Goal: Information Seeking & Learning: Learn about a topic

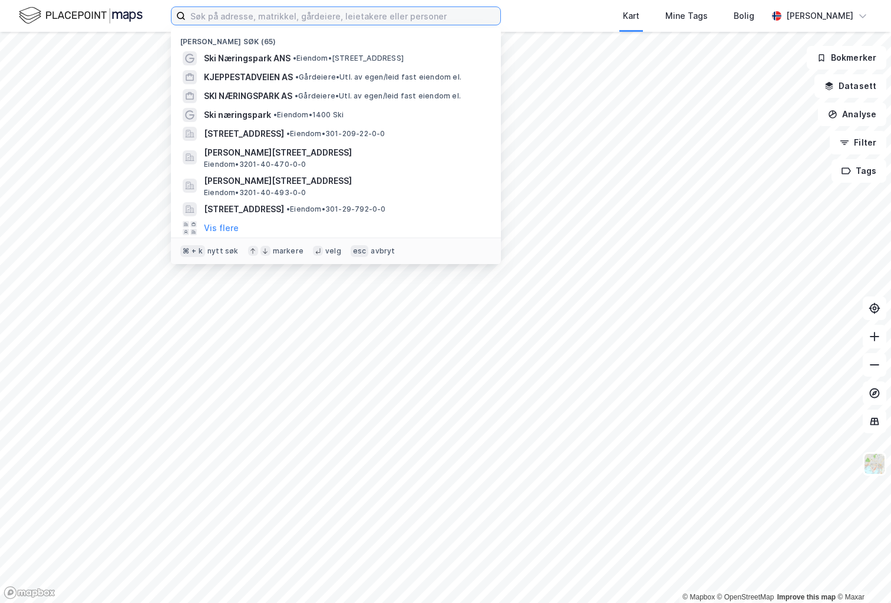
click at [265, 17] on input at bounding box center [343, 16] width 315 height 18
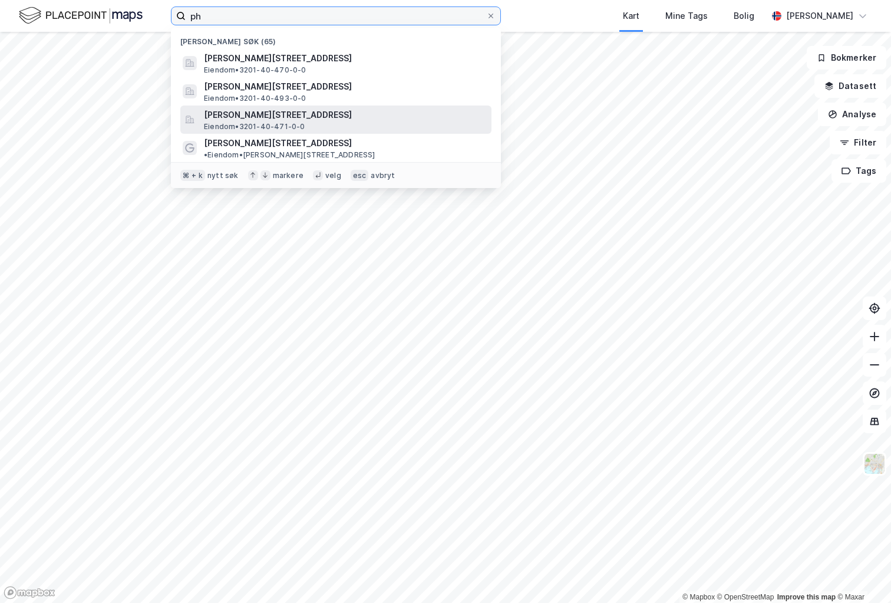
type input "ph"
click at [303, 117] on span "[PERSON_NAME][STREET_ADDRESS]" at bounding box center [345, 115] width 283 height 14
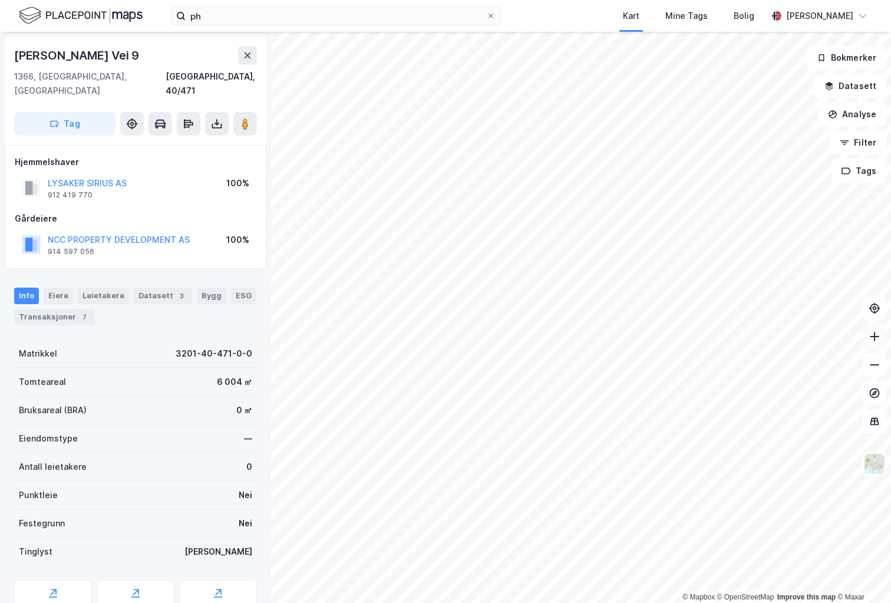
click at [866, 335] on button at bounding box center [874, 337] width 24 height 24
click at [870, 373] on button at bounding box center [874, 365] width 24 height 24
click at [874, 371] on button at bounding box center [874, 365] width 24 height 24
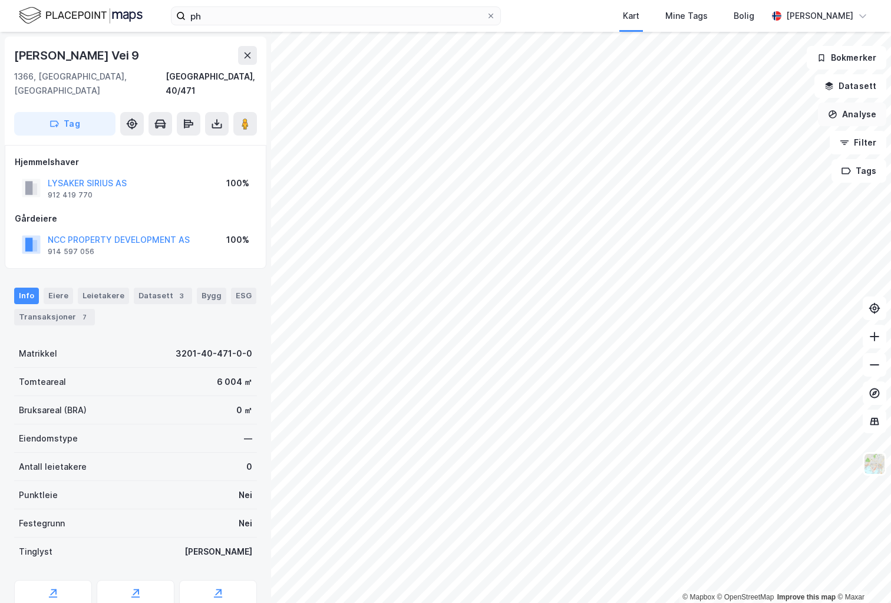
click at [851, 123] on button "Analyse" at bounding box center [852, 114] width 68 height 24
click at [736, 143] on div "Tegn område" at bounding box center [749, 139] width 102 height 10
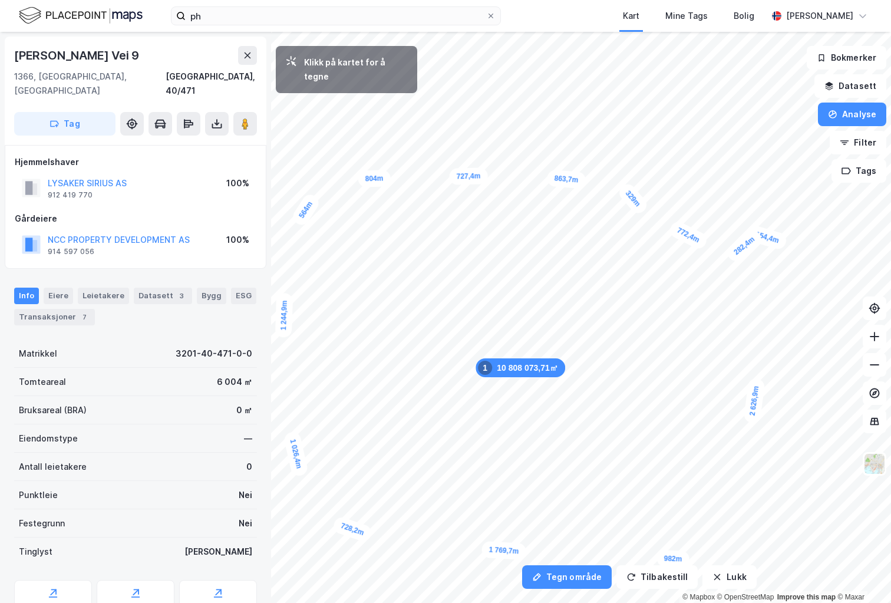
click at [758, 235] on div "282,4m" at bounding box center [744, 245] width 40 height 37
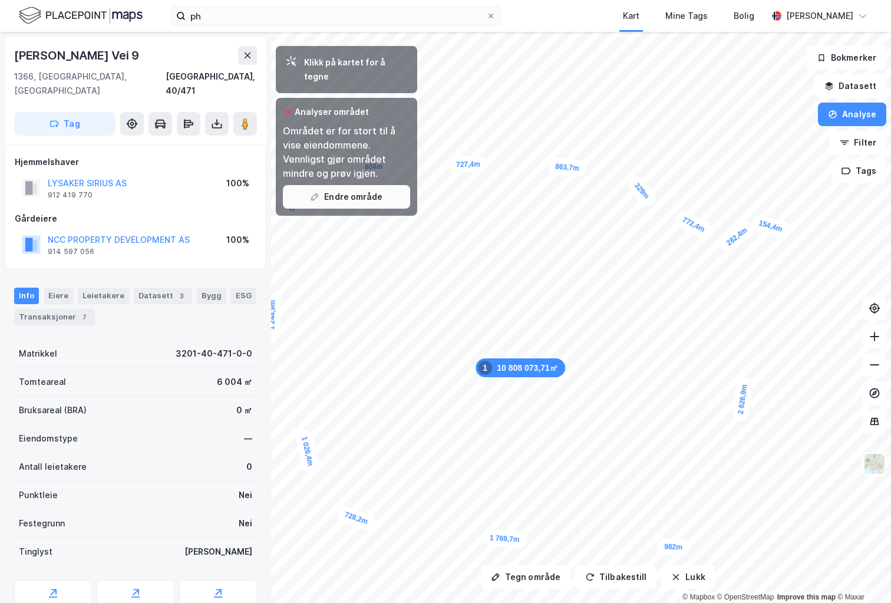
click at [353, 188] on button "Endre område" at bounding box center [346, 197] width 127 height 24
click at [357, 185] on button "Endre område" at bounding box center [346, 197] width 127 height 24
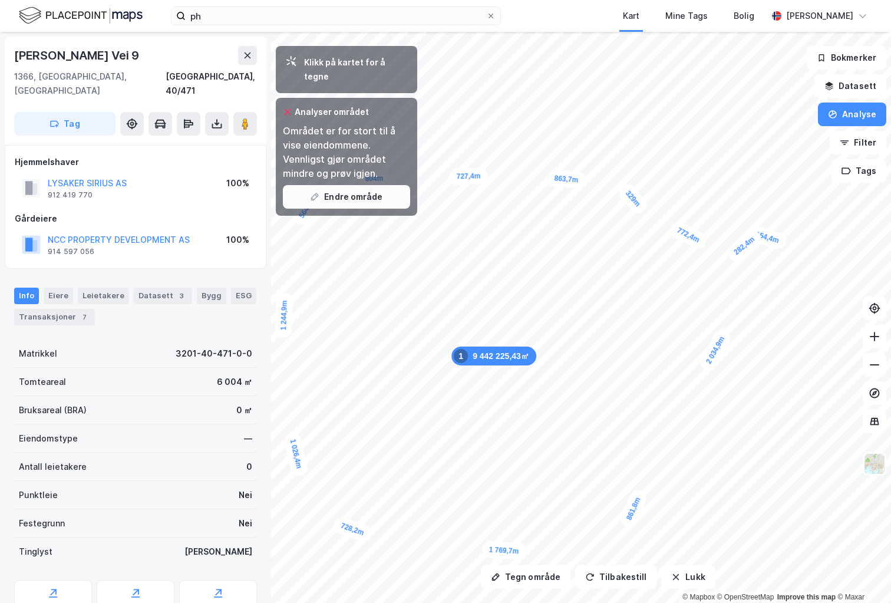
click at [380, 187] on button "Endre område" at bounding box center [346, 197] width 127 height 24
click at [323, 185] on button "Endre område" at bounding box center [346, 197] width 127 height 24
click at [843, 145] on icon "button" at bounding box center [843, 142] width 9 height 9
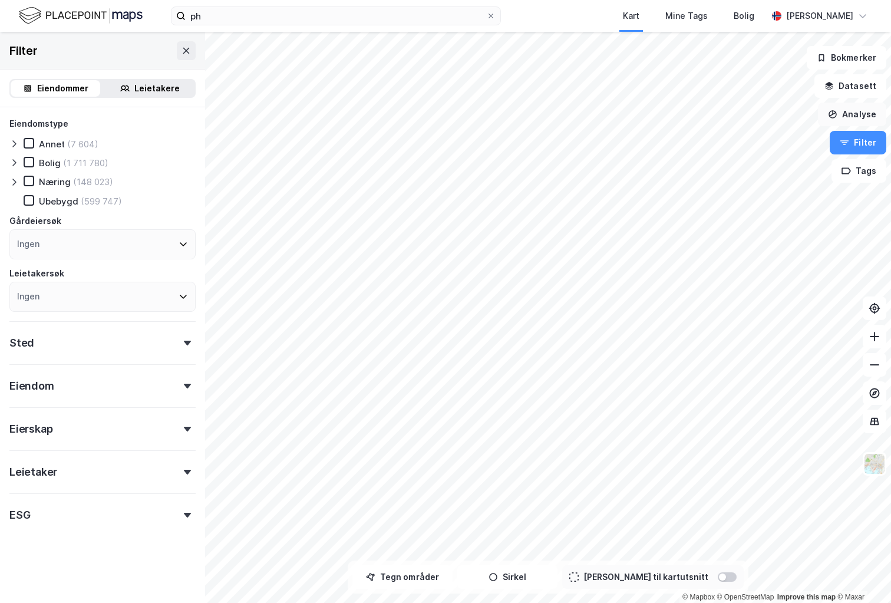
click at [845, 111] on button "Analyse" at bounding box center [852, 114] width 68 height 24
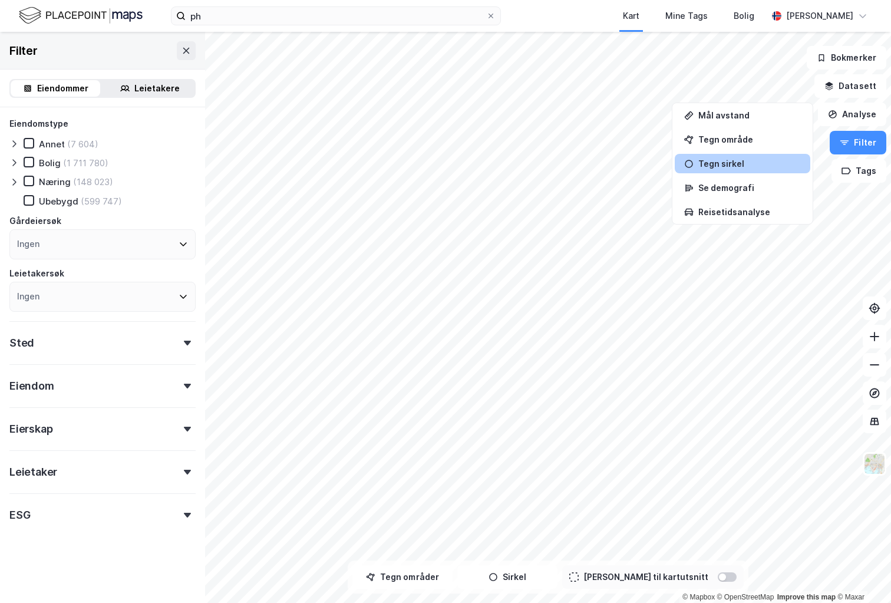
click at [756, 156] on div "Tegn sirkel" at bounding box center [741, 163] width 135 height 19
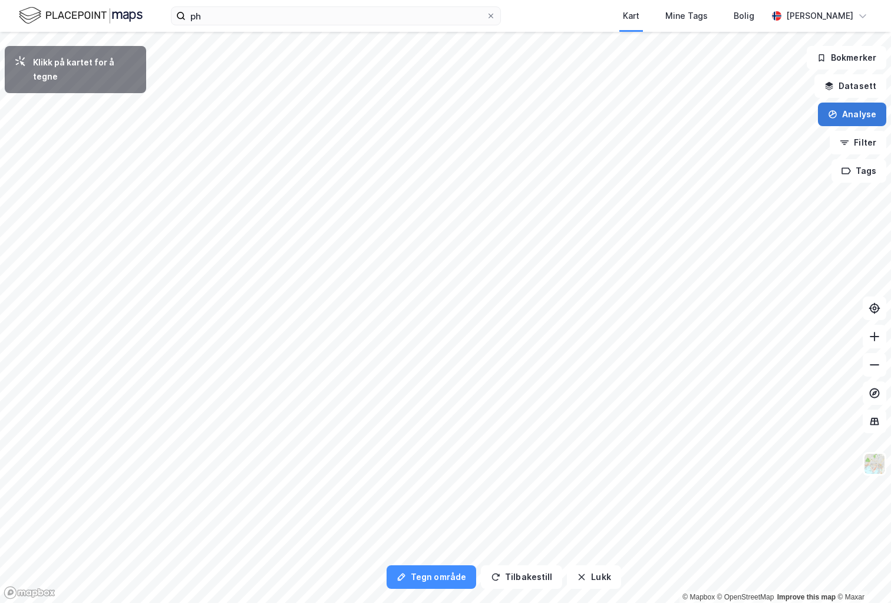
click at [862, 121] on button "Analyse" at bounding box center [852, 114] width 68 height 24
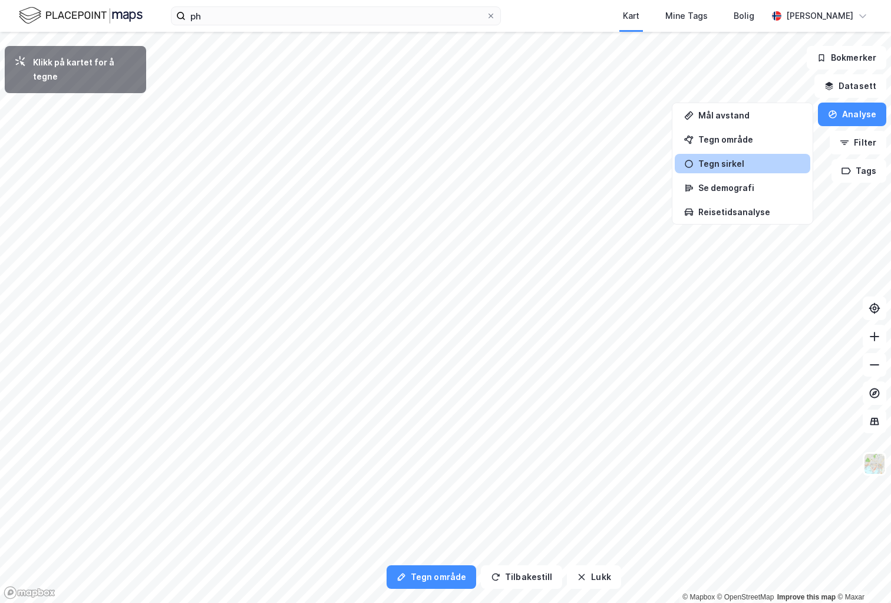
click at [751, 162] on div "Tegn sirkel" at bounding box center [749, 163] width 102 height 10
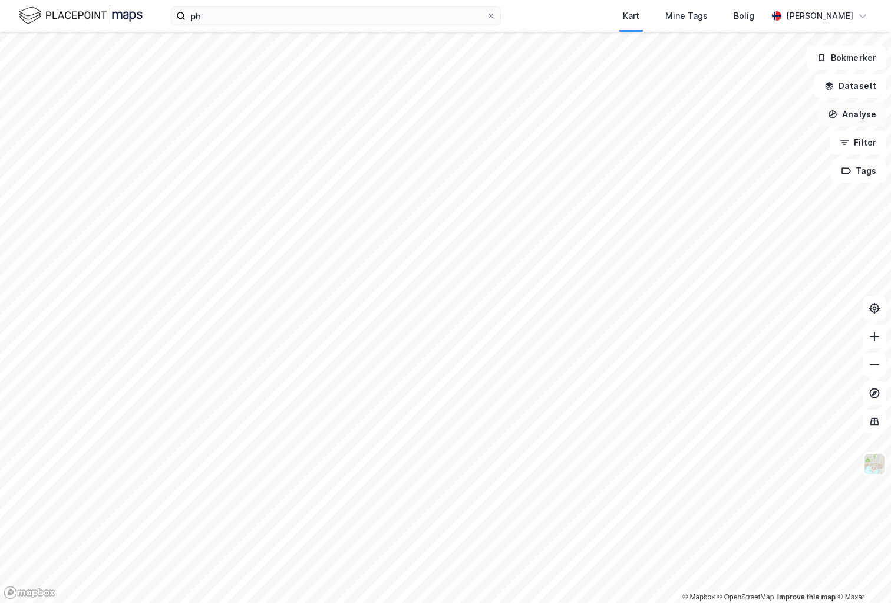
click at [864, 118] on button "Analyse" at bounding box center [852, 114] width 68 height 24
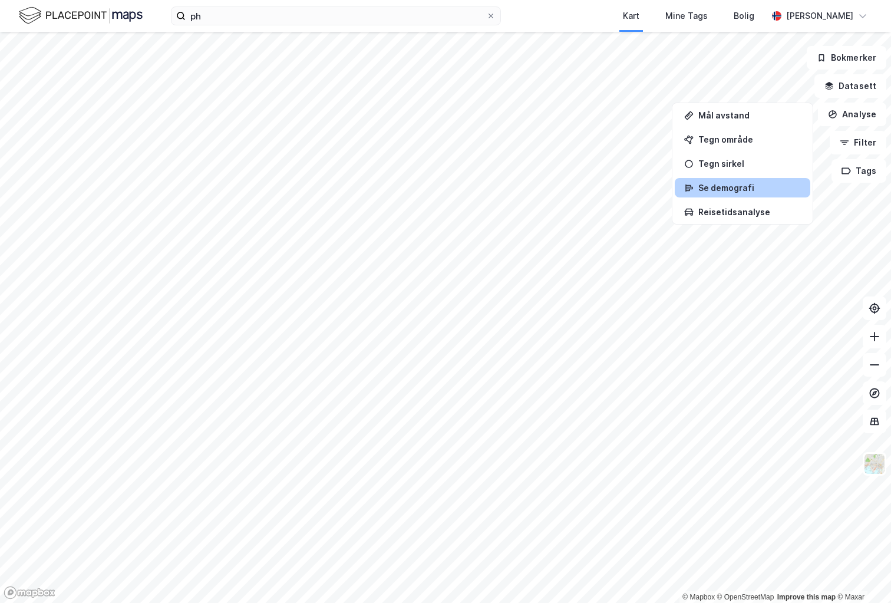
click at [737, 181] on div "Se demografi" at bounding box center [741, 187] width 135 height 19
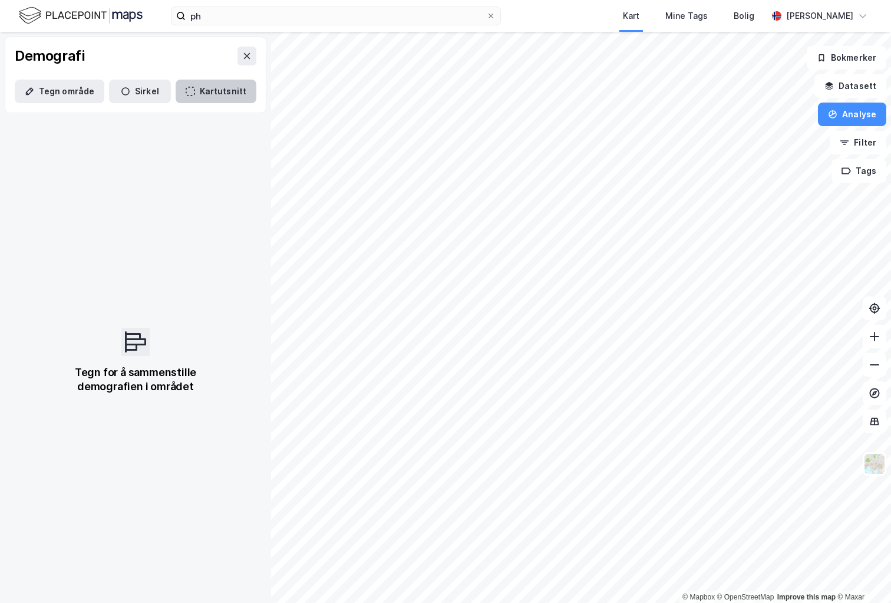
click at [205, 87] on button "Kartutsnitt" at bounding box center [216, 92] width 81 height 24
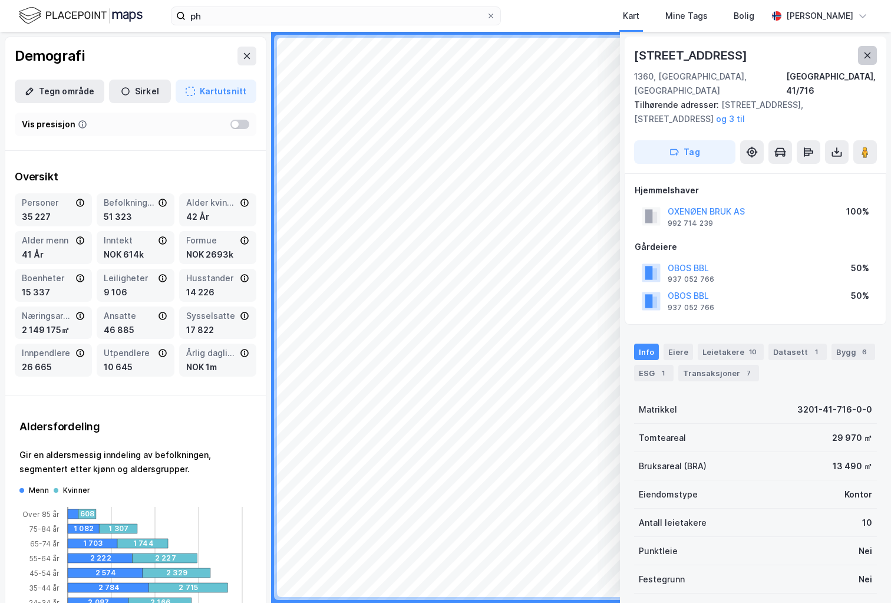
click at [859, 62] on button at bounding box center [867, 55] width 19 height 19
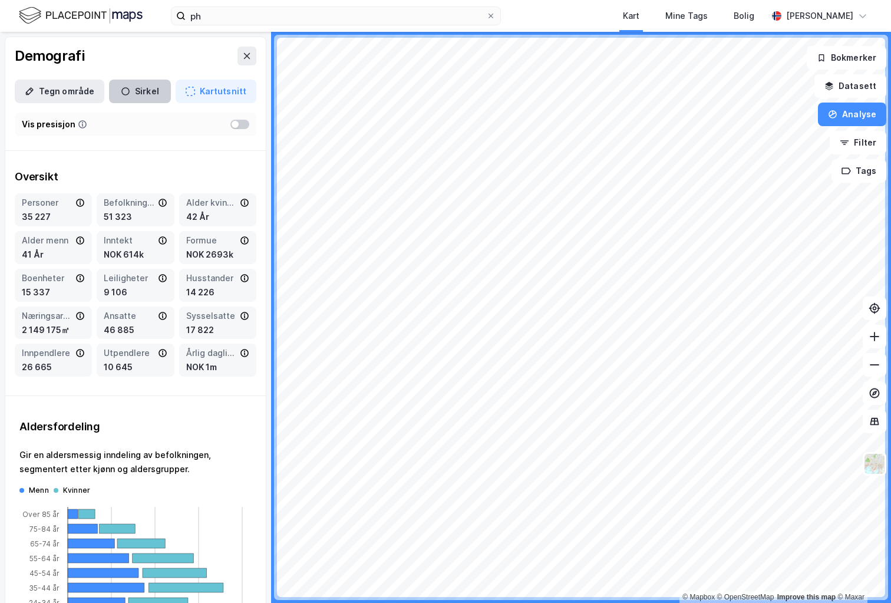
click at [143, 91] on button "Sirkel" at bounding box center [140, 92] width 62 height 24
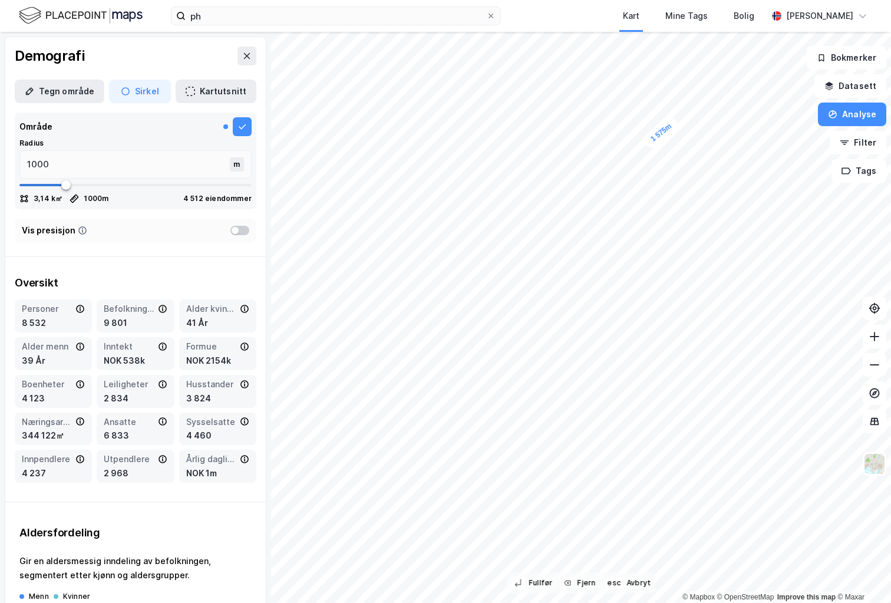
type input "1575"
click at [714, 594] on div "1 575m © Mapbox © OpenStreetMap Improve this map © Maxar" at bounding box center [445, 317] width 891 height 571
type input "1925"
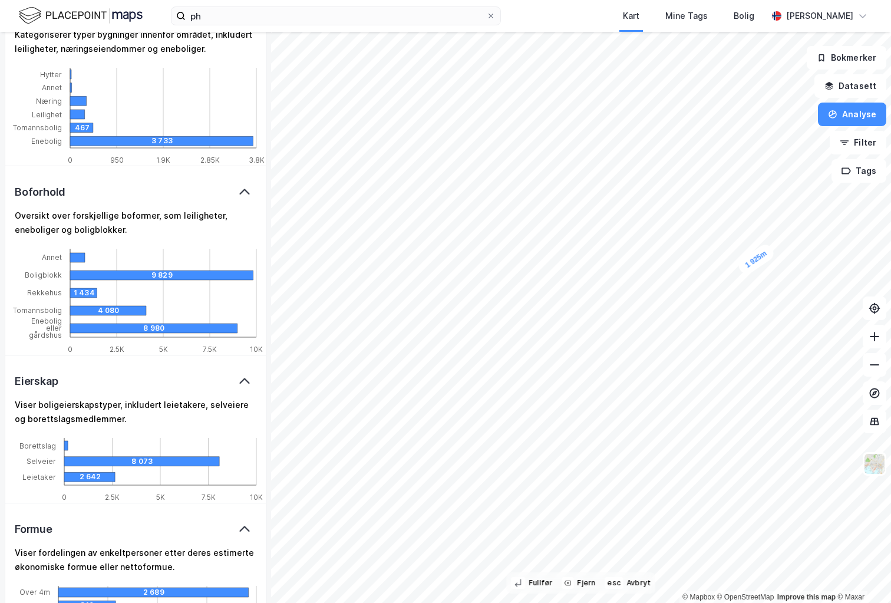
scroll to position [844, 0]
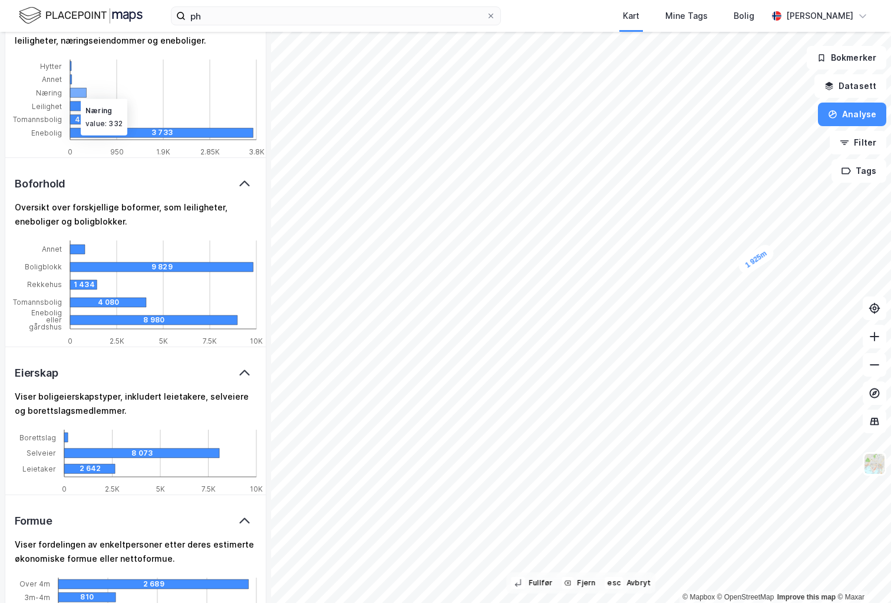
click at [75, 94] on icon at bounding box center [78, 92] width 16 height 9
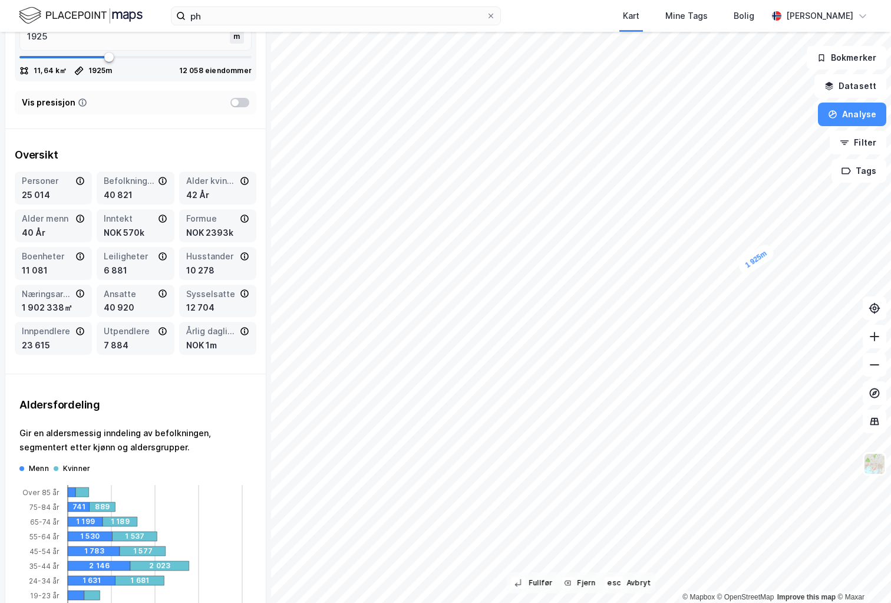
scroll to position [0, 0]
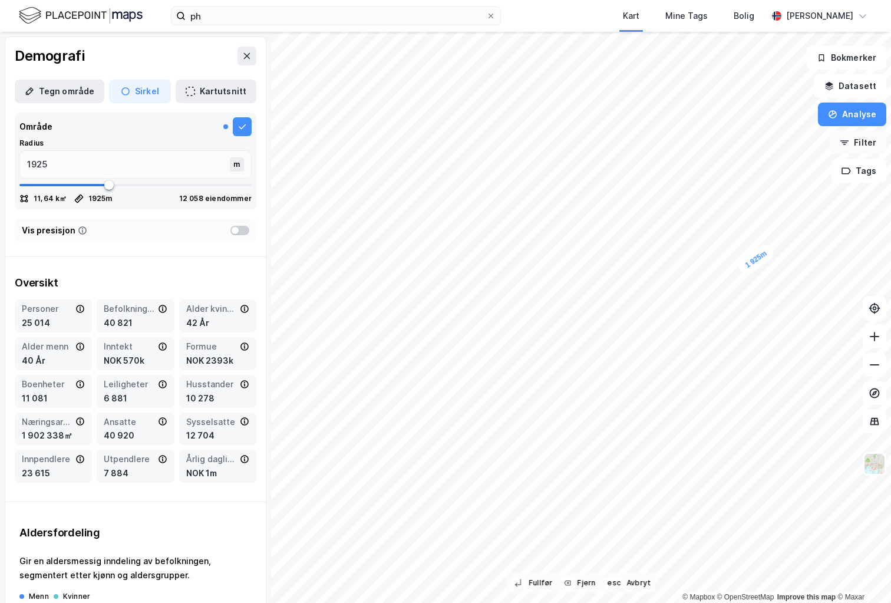
click at [849, 147] on icon "button" at bounding box center [843, 142] width 9 height 9
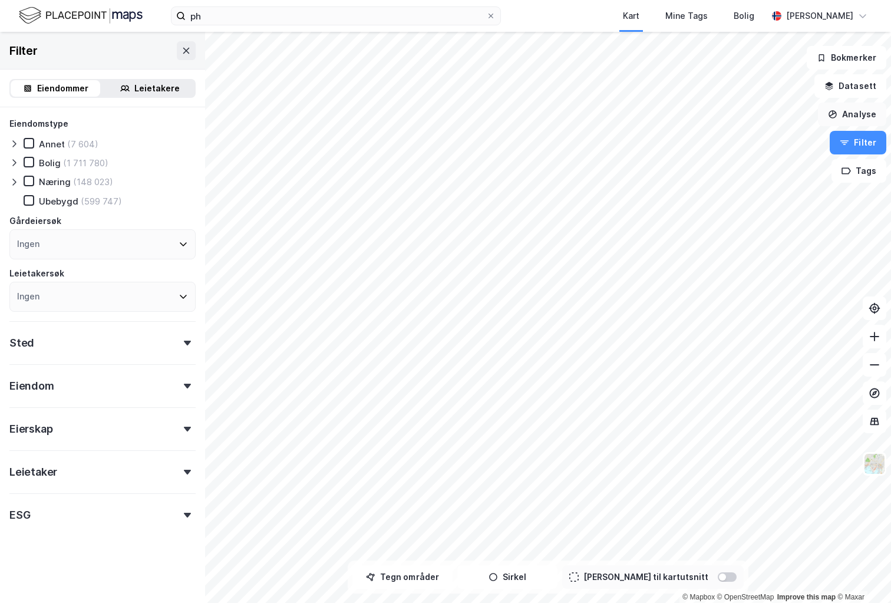
click at [848, 113] on button "Analyse" at bounding box center [852, 114] width 68 height 24
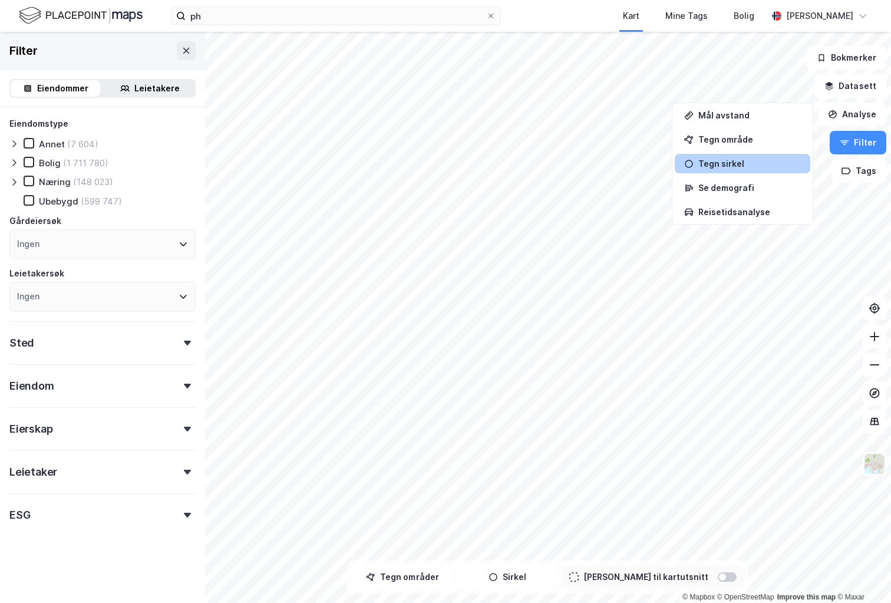
click at [709, 157] on div "Tegn sirkel" at bounding box center [741, 163] width 135 height 19
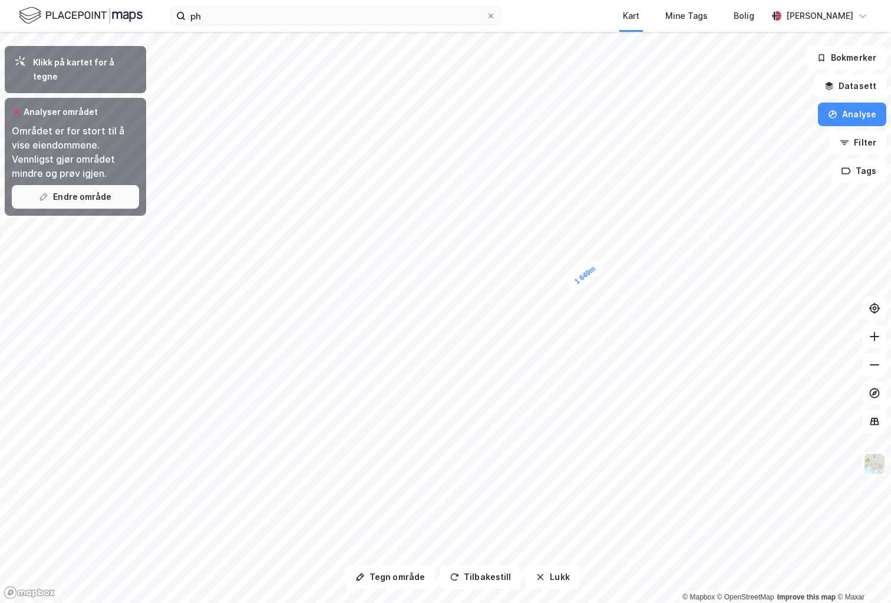
click at [86, 186] on button "Endre område" at bounding box center [75, 197] width 127 height 24
click at [82, 186] on button "Endre område" at bounding box center [75, 197] width 127 height 24
click at [100, 70] on div "Klikk på kartet for å tegne" at bounding box center [75, 69] width 141 height 47
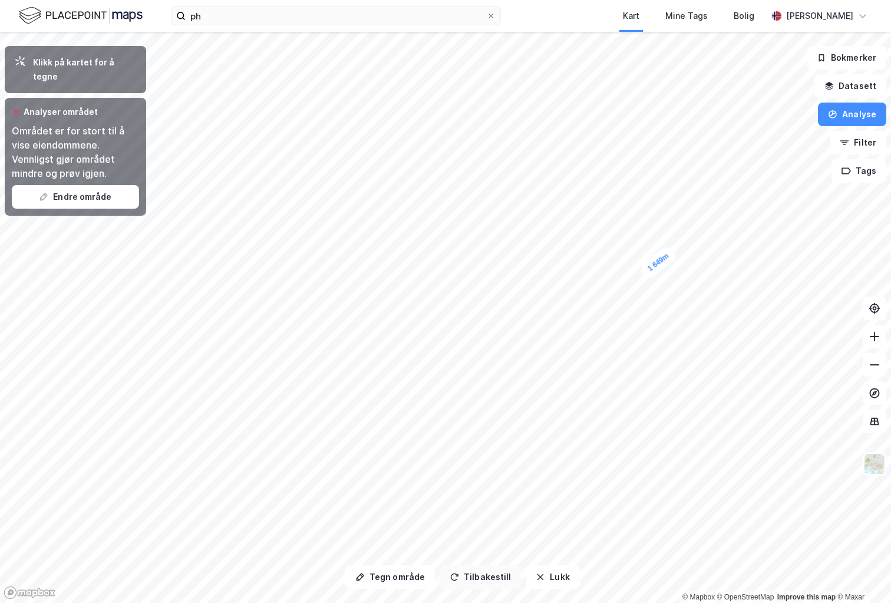
click at [462, 574] on button "Tilbakestill" at bounding box center [479, 577] width 81 height 24
click at [72, 188] on button "Endre område" at bounding box center [75, 197] width 127 height 24
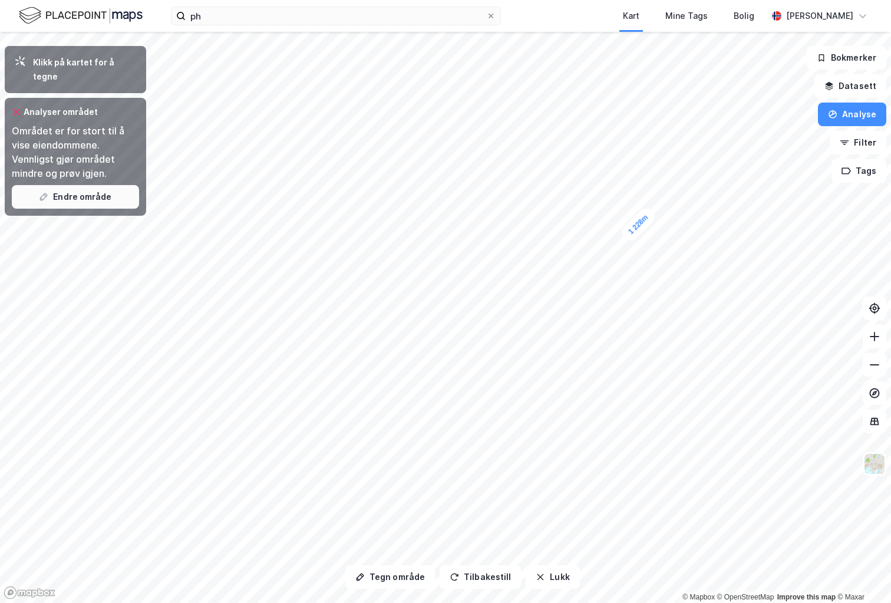
click at [72, 188] on button "Endre område" at bounding box center [75, 197] width 127 height 24
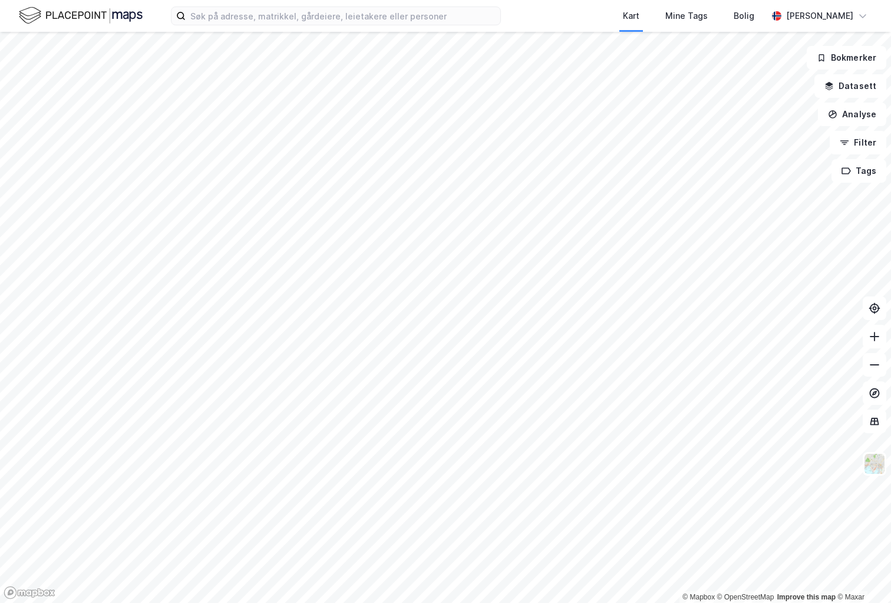
click at [233, 25] on div "Kart Mine Tags [PERSON_NAME]" at bounding box center [445, 16] width 891 height 32
click at [232, 19] on input at bounding box center [343, 16] width 315 height 18
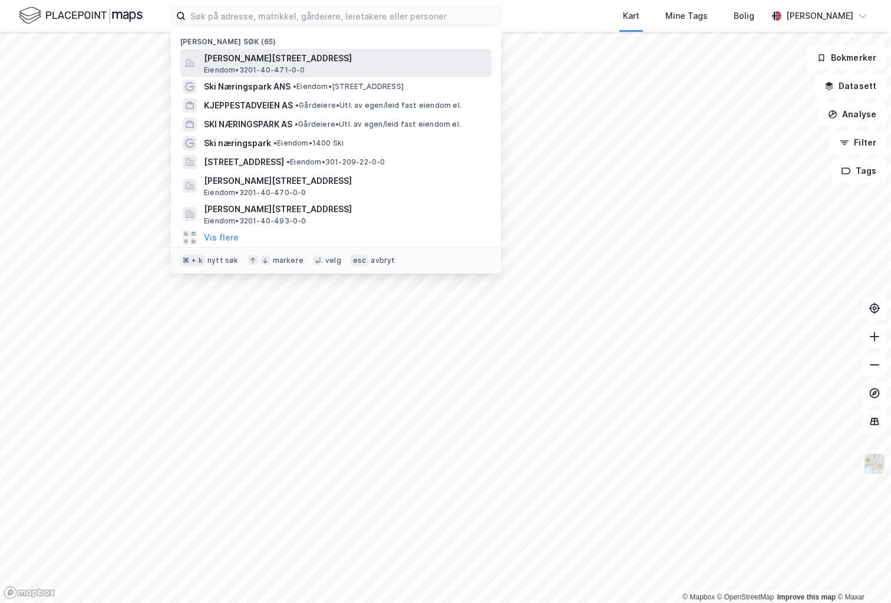
click at [241, 69] on span "Eiendom • 3201-40-471-0-0" at bounding box center [254, 69] width 101 height 9
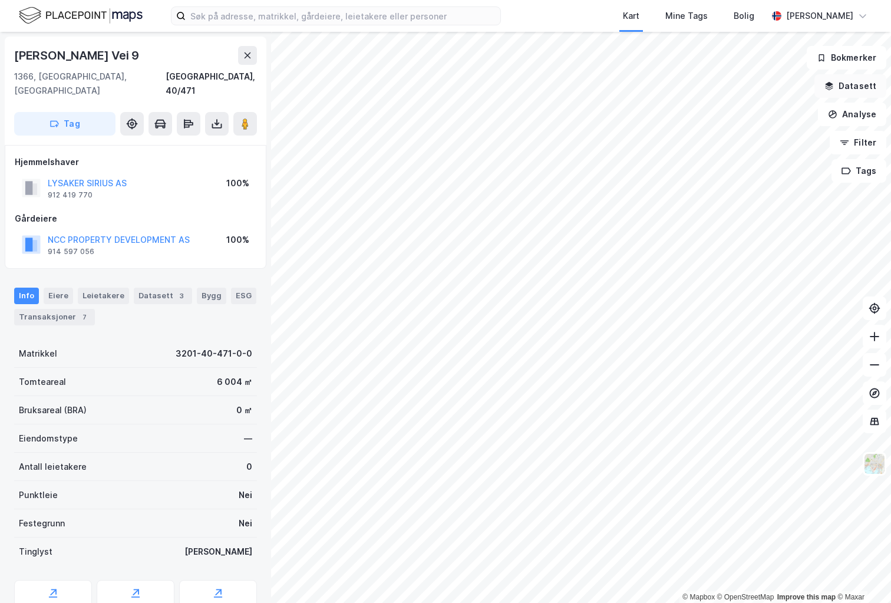
click at [848, 87] on button "Datasett" at bounding box center [850, 86] width 72 height 24
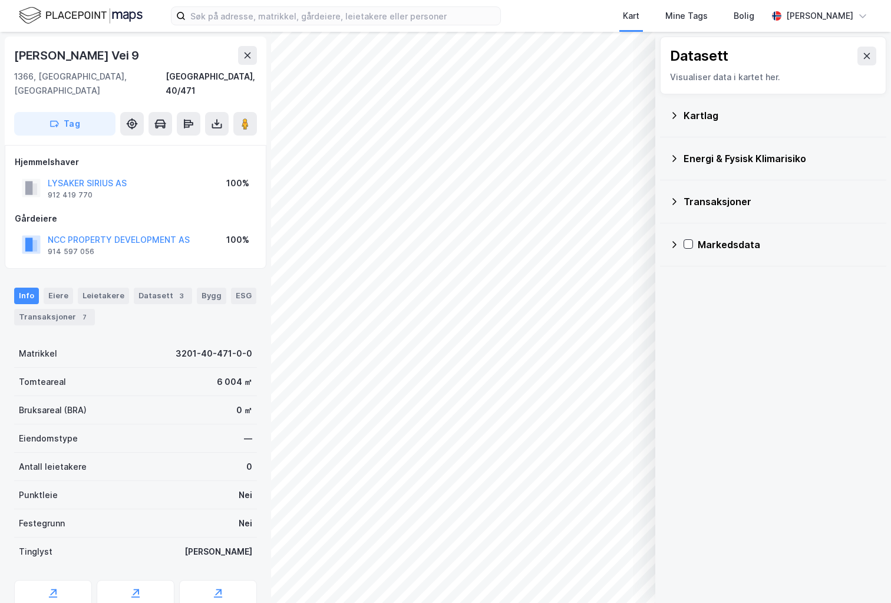
click at [676, 110] on div "Kartlag" at bounding box center [772, 115] width 207 height 28
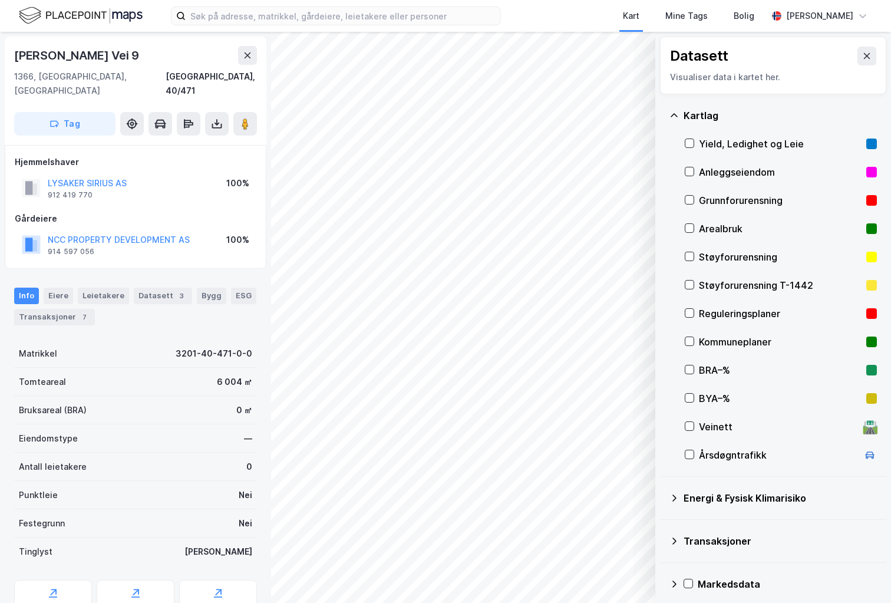
scroll to position [8, 0]
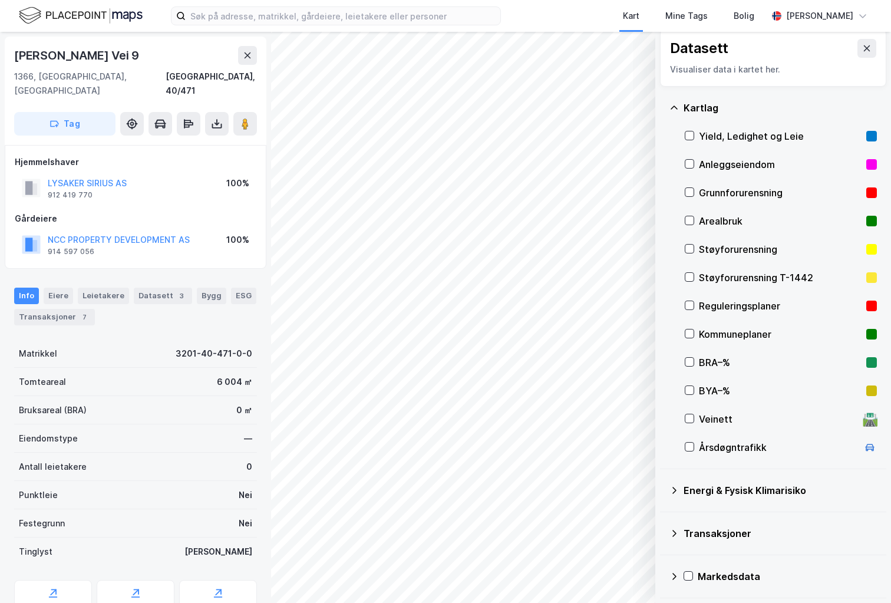
drag, startPoint x: 672, startPoint y: 580, endPoint x: 679, endPoint y: 564, distance: 17.4
click at [672, 580] on icon at bounding box center [673, 575] width 9 height 9
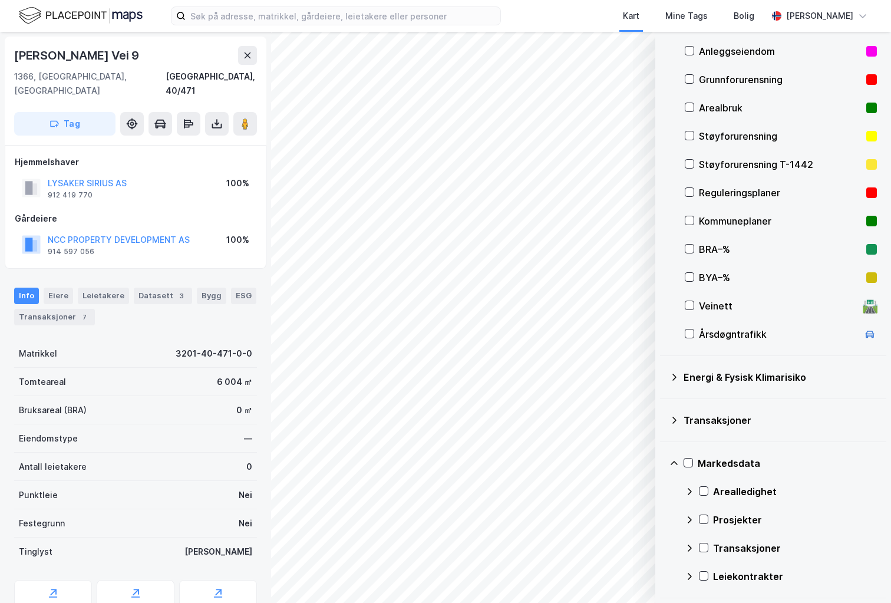
scroll to position [0, 0]
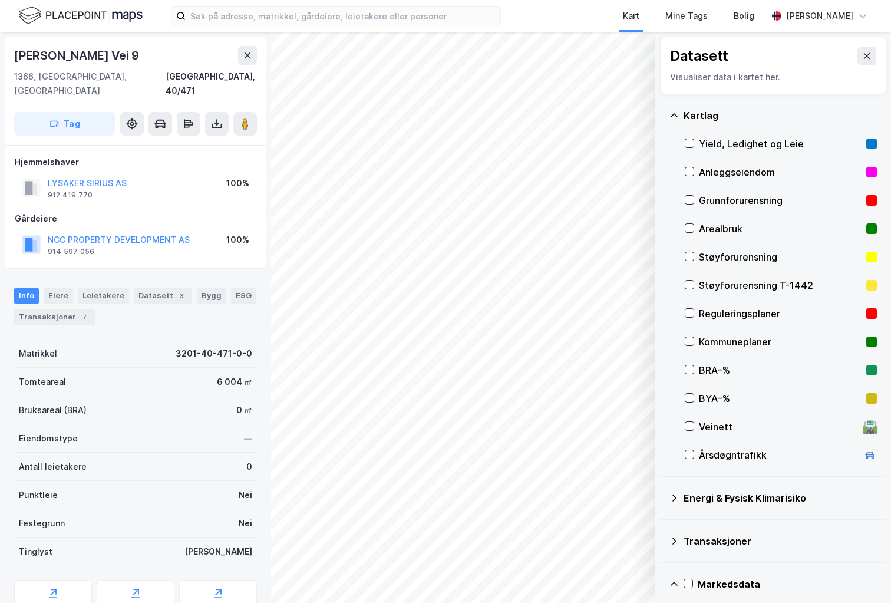
click at [675, 114] on icon at bounding box center [673, 115] width 9 height 9
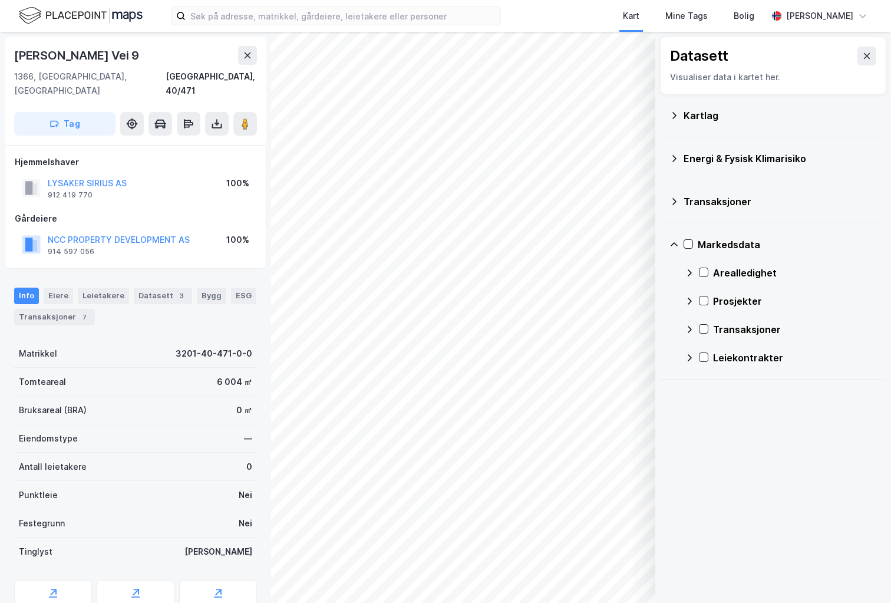
click at [675, 203] on icon at bounding box center [673, 201] width 9 height 9
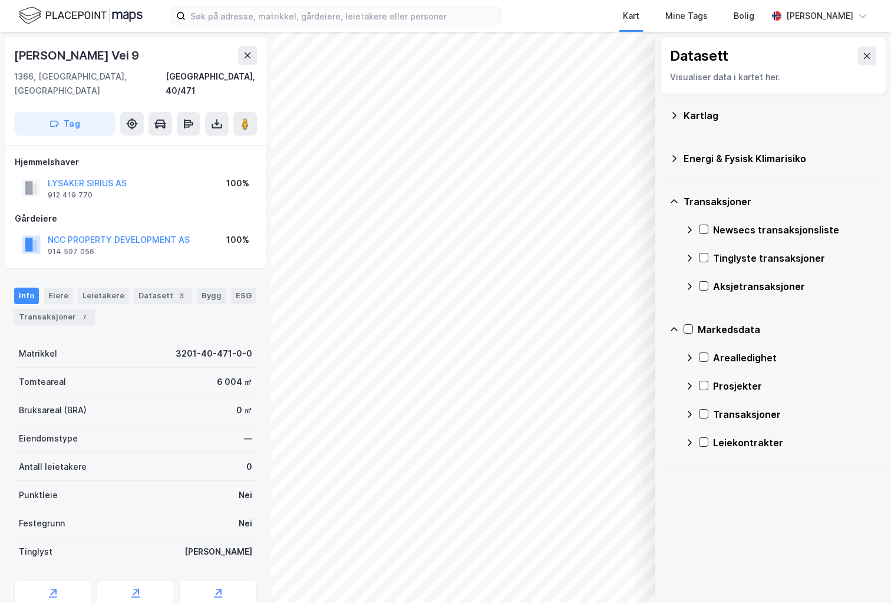
drag, startPoint x: 675, startPoint y: 203, endPoint x: 678, endPoint y: 180, distance: 23.7
click at [675, 203] on icon at bounding box center [673, 201] width 9 height 9
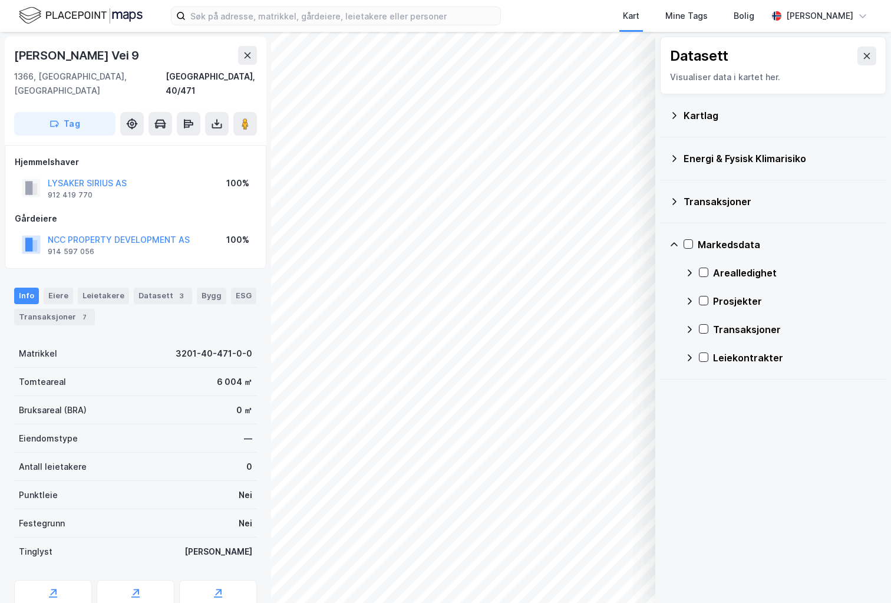
click at [676, 161] on icon at bounding box center [673, 158] width 9 height 9
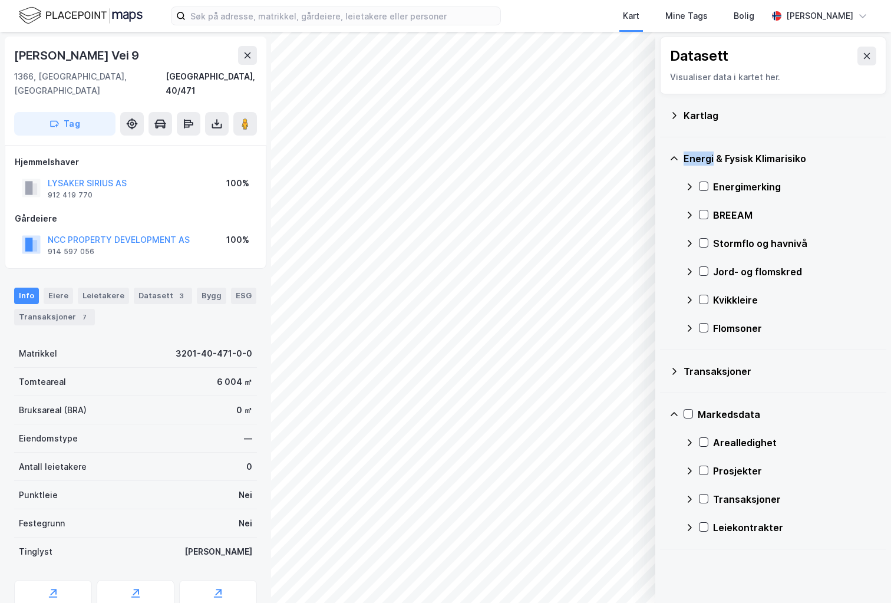
click at [676, 161] on icon at bounding box center [673, 158] width 9 height 9
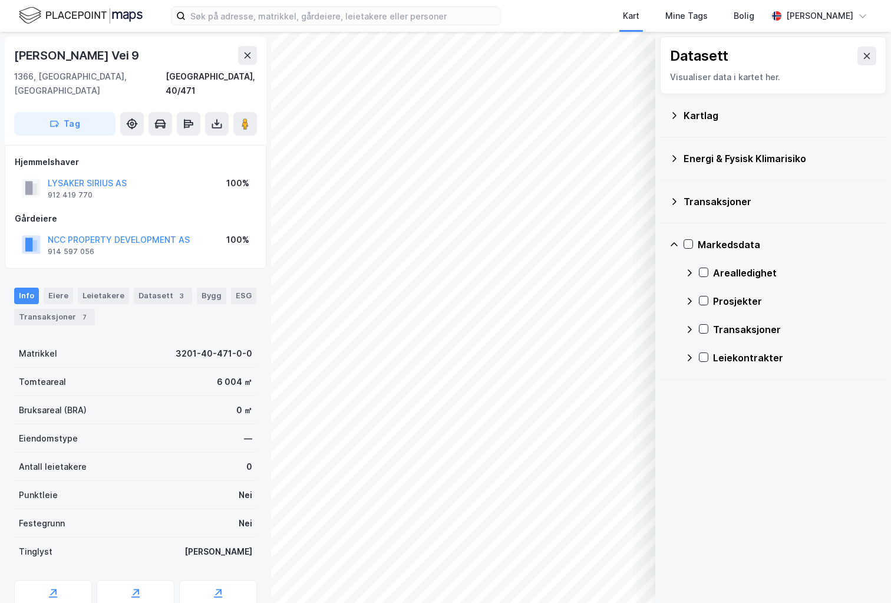
drag, startPoint x: 849, startPoint y: 55, endPoint x: 859, endPoint y: 56, distance: 9.4
click at [849, 56] on div "Datasett" at bounding box center [773, 56] width 206 height 19
click at [859, 56] on button at bounding box center [866, 56] width 19 height 19
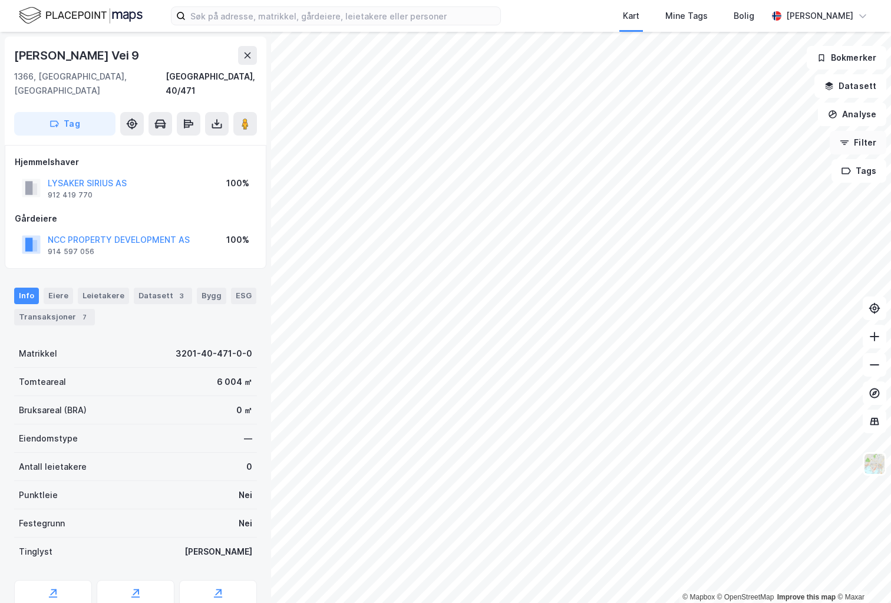
click at [855, 144] on button "Filter" at bounding box center [857, 143] width 57 height 24
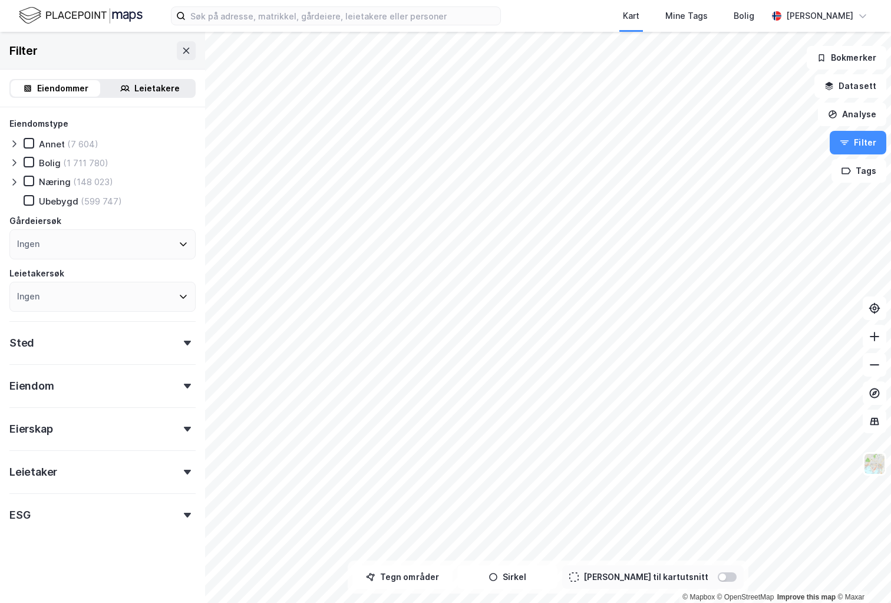
click at [60, 394] on div "Eiendom" at bounding box center [102, 381] width 186 height 34
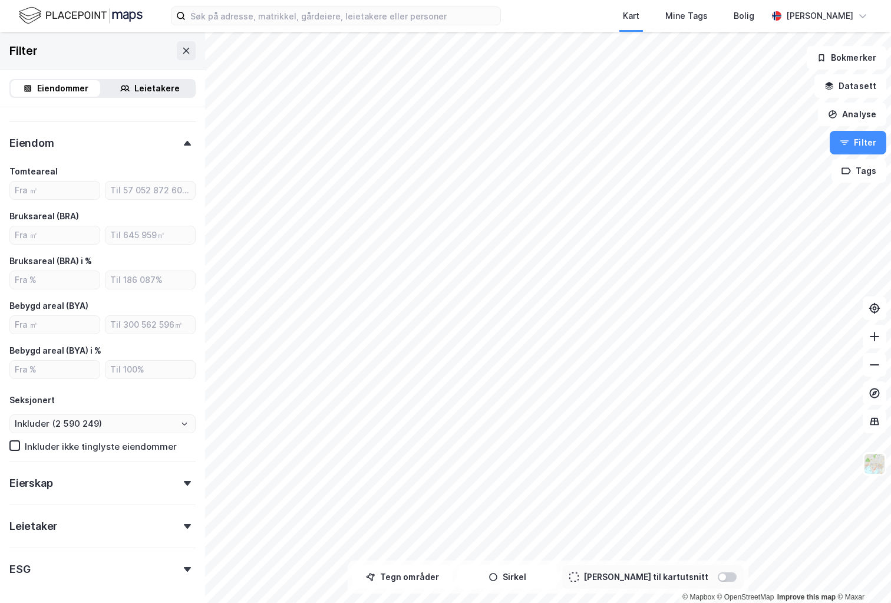
scroll to position [289, 0]
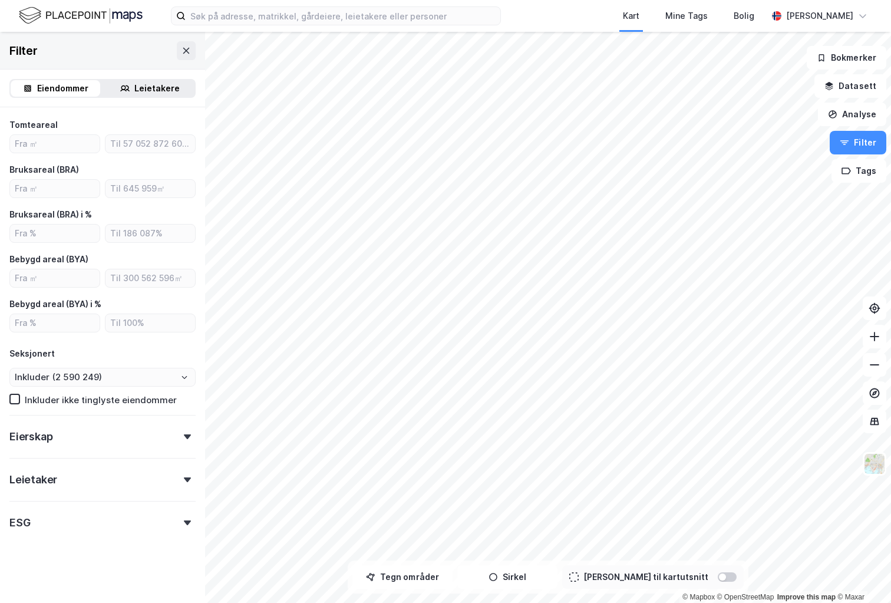
click at [58, 440] on div "Eierskap" at bounding box center [102, 432] width 186 height 34
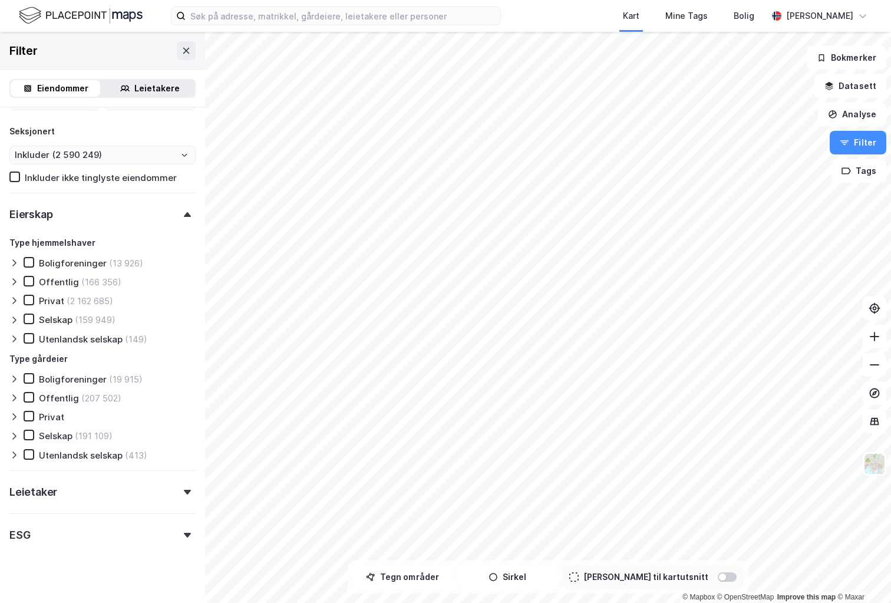
scroll to position [524, 0]
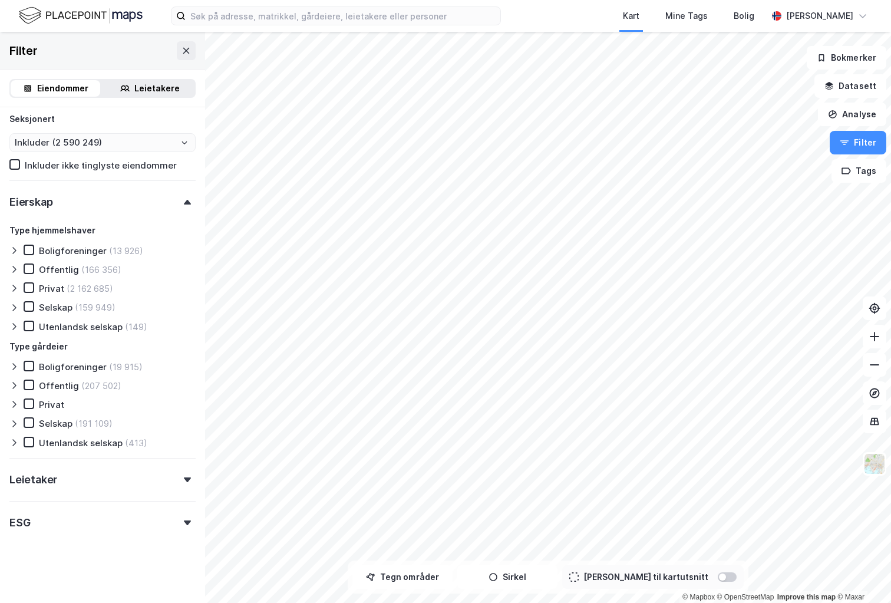
click at [44, 488] on div "Leietaker" at bounding box center [102, 475] width 186 height 34
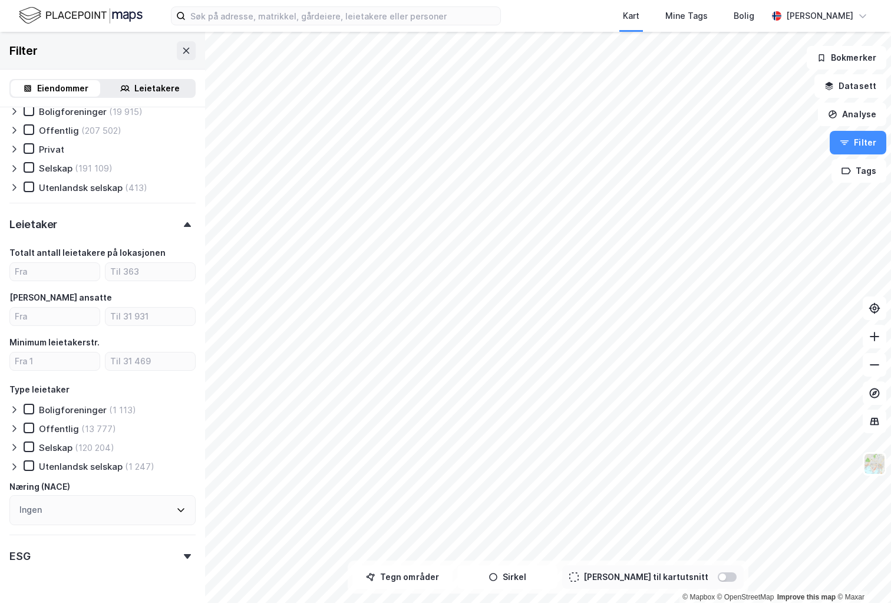
scroll to position [812, 0]
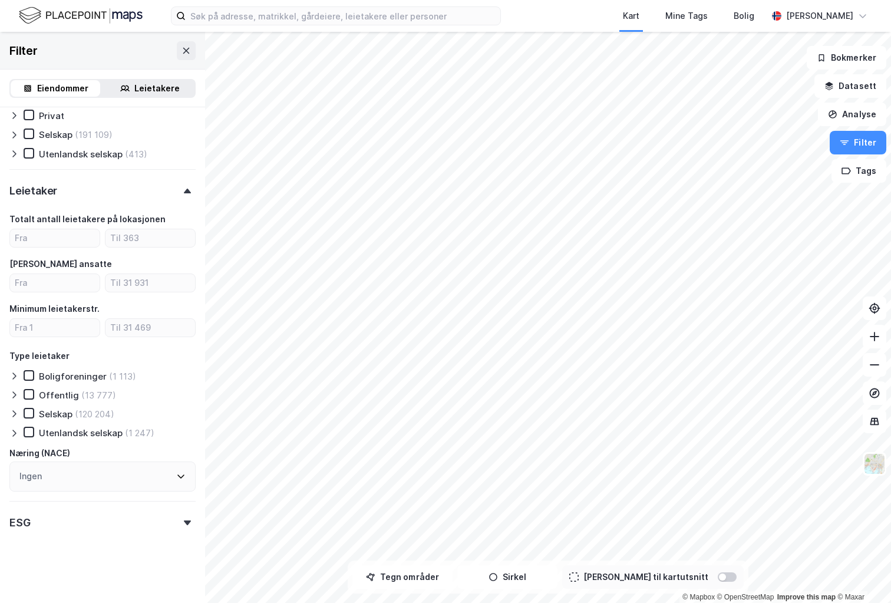
click at [53, 518] on div "ESG" at bounding box center [102, 518] width 186 height 34
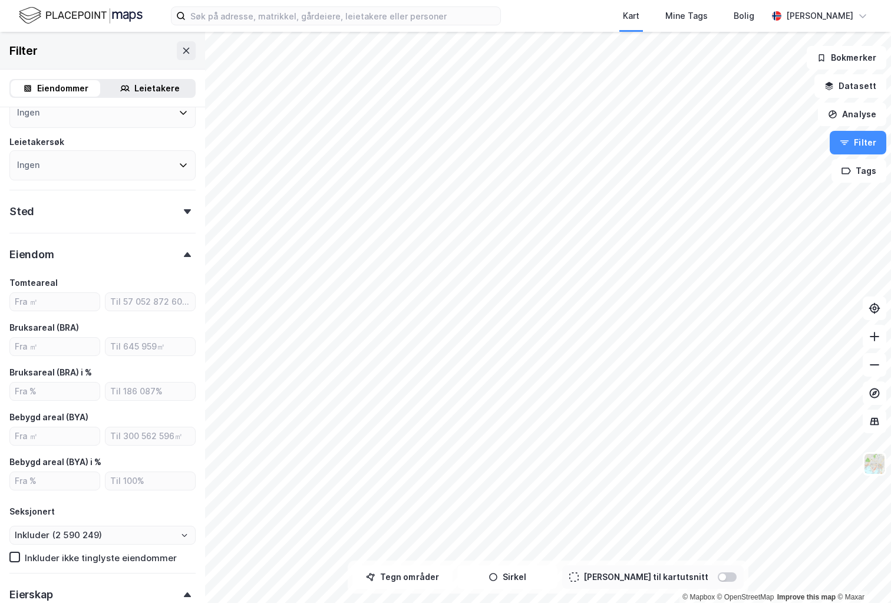
scroll to position [130, 0]
click at [157, 88] on div "Leietakere" at bounding box center [156, 88] width 45 height 14
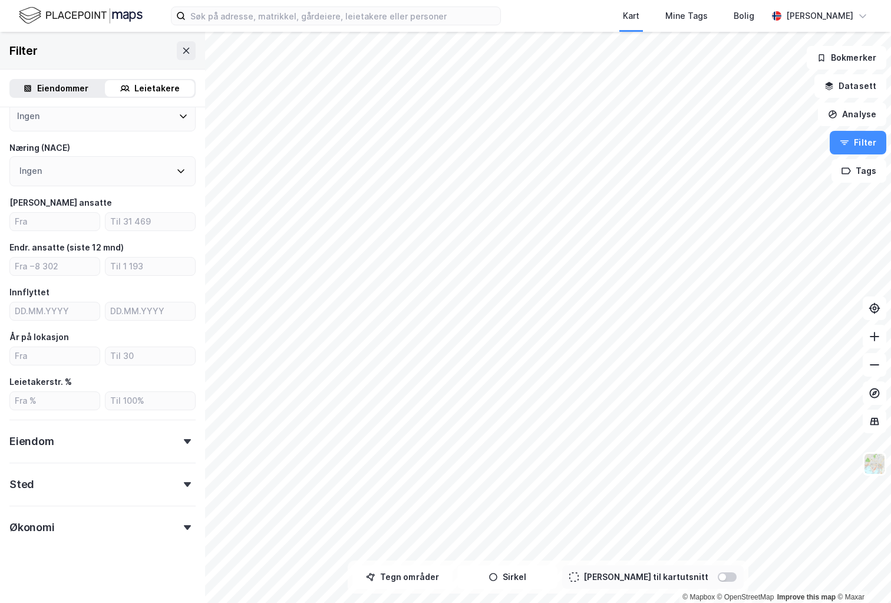
scroll to position [135, 0]
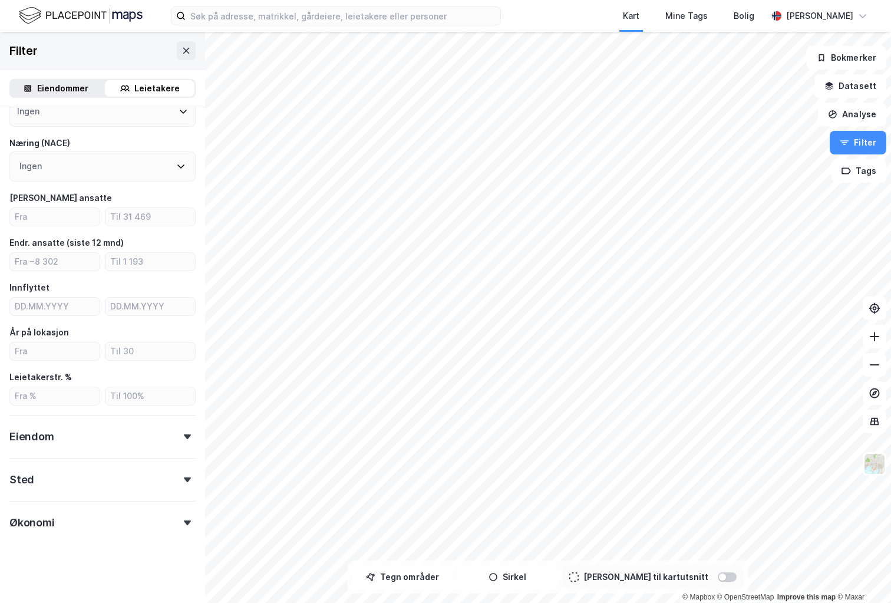
click at [67, 438] on div "Eiendom" at bounding box center [102, 432] width 186 height 34
click at [28, 522] on icon at bounding box center [29, 522] width 8 height 8
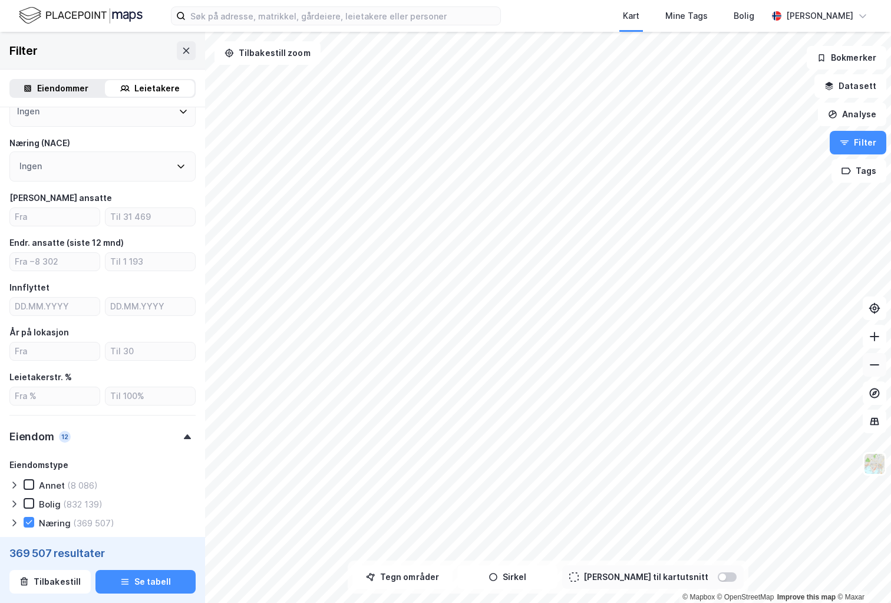
click at [874, 364] on icon at bounding box center [873, 364] width 9 height 1
click at [151, 112] on div "© Mapbox © OpenStreetMap Improve this map © Maxar Filter Eiendommer Leietakere …" at bounding box center [445, 317] width 891 height 571
click at [230, 0] on html "Kart Mine Tags Bolig Mille Windfeldt © Mapbox © OpenStreetMap Improve this map …" at bounding box center [445, 301] width 891 height 603
click at [178, 435] on div "© Mapbox © OpenStreetMap Improve this map © Maxar Filter Eiendommer Leietakere …" at bounding box center [445, 317] width 891 height 571
click at [871, 300] on div "© Mapbox © OpenStreetMap Improve this map © Maxar Filter Eiendommer Leietakere …" at bounding box center [445, 317] width 891 height 571
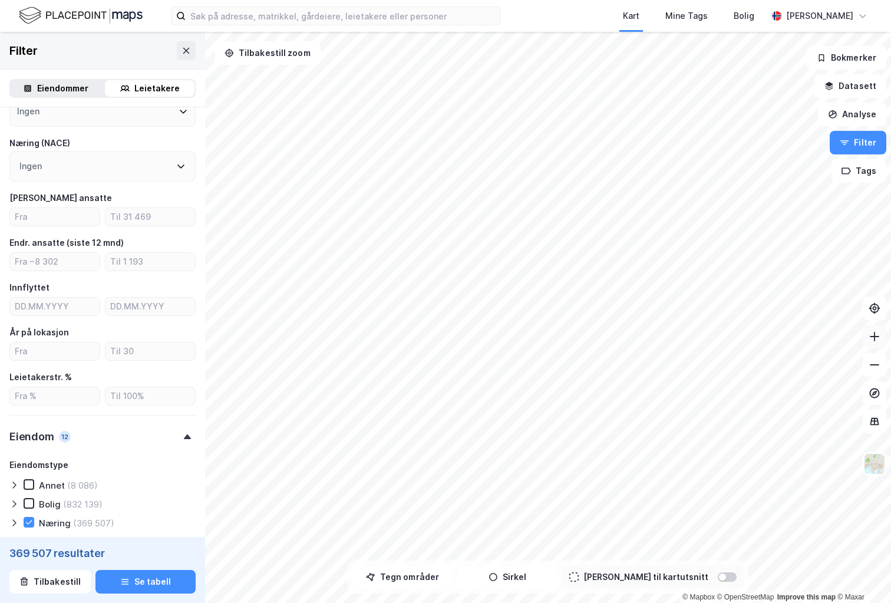
click at [876, 330] on icon at bounding box center [874, 336] width 12 height 12
click at [876, 331] on icon at bounding box center [874, 336] width 12 height 12
click at [879, 343] on button at bounding box center [874, 337] width 24 height 24
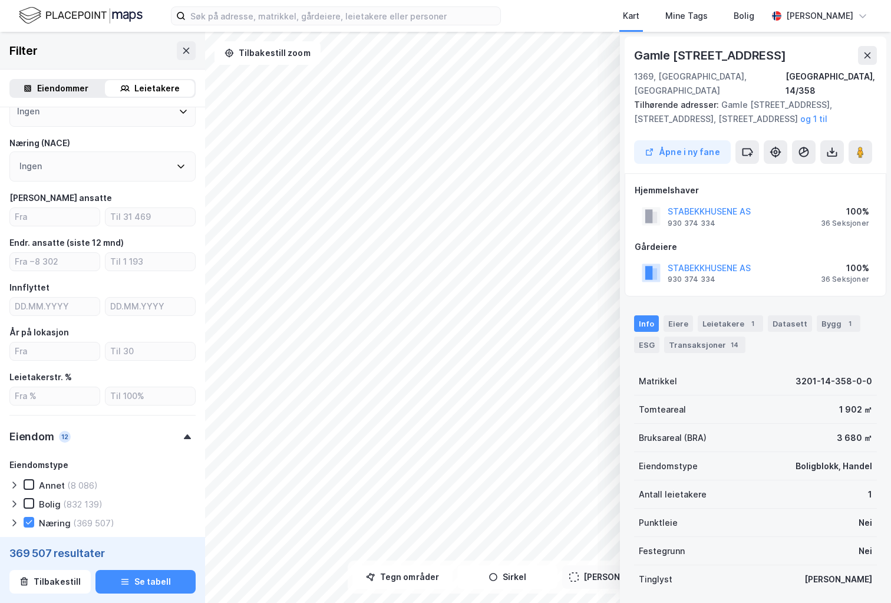
click at [871, 55] on icon at bounding box center [866, 55] width 9 height 9
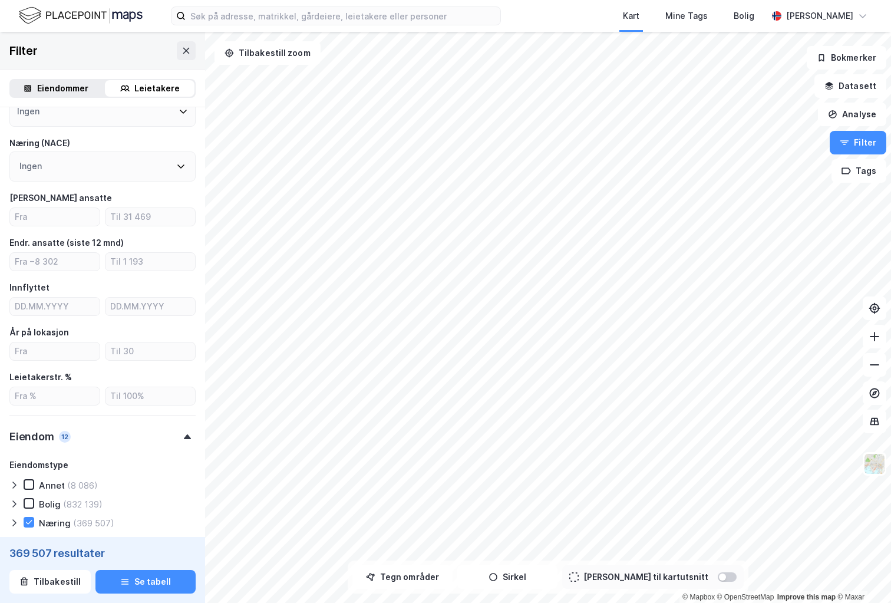
click at [890, 389] on html "Kart Mine Tags Bolig Mille Windfeldt © Mapbox © OpenStreetMap Improve this map …" at bounding box center [445, 301] width 891 height 603
